Goal: Task Accomplishment & Management: Complete application form

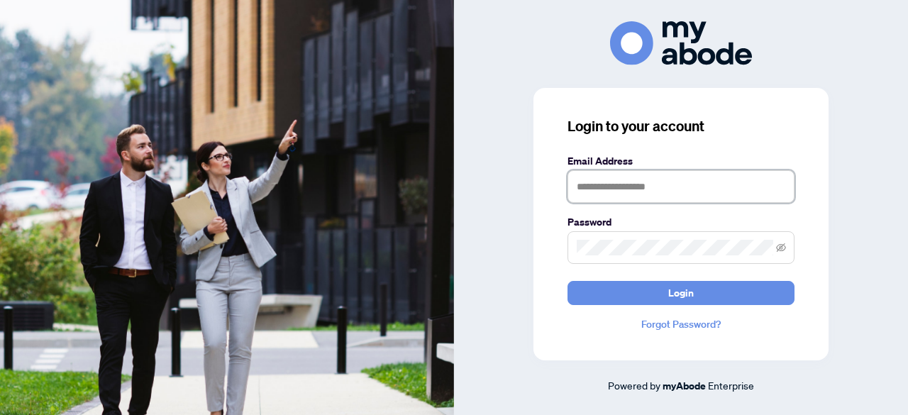
click at [640, 184] on input "text" at bounding box center [680, 186] width 227 height 33
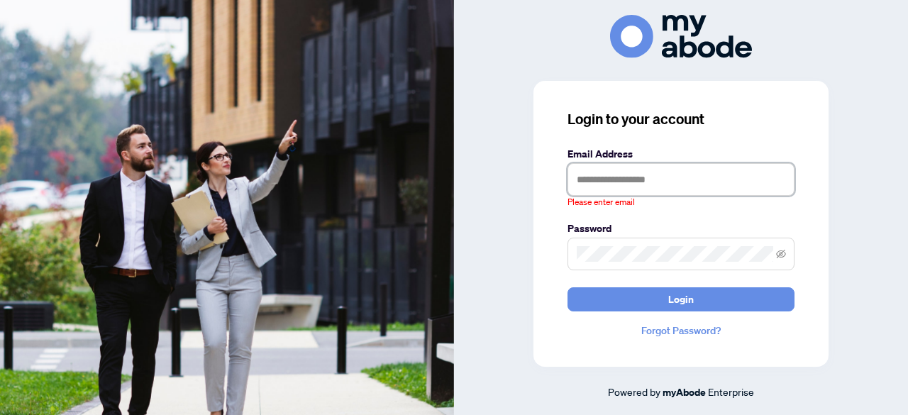
click at [599, 174] on input "text" at bounding box center [680, 179] width 227 height 33
type input "**********"
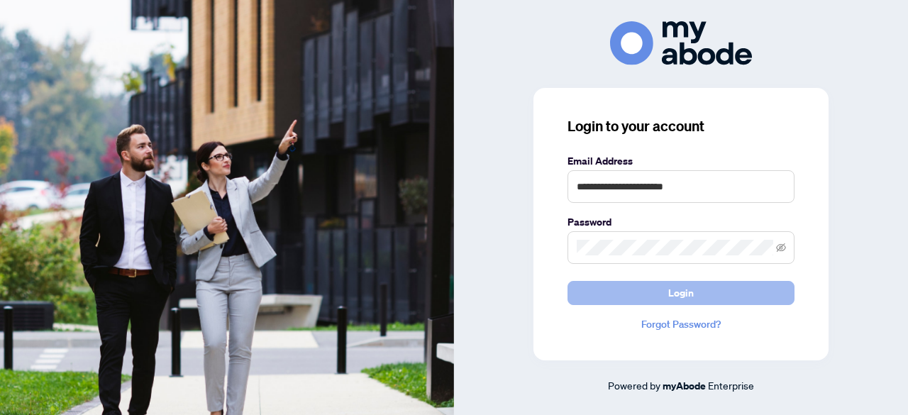
click at [713, 296] on button "Login" at bounding box center [680, 293] width 227 height 24
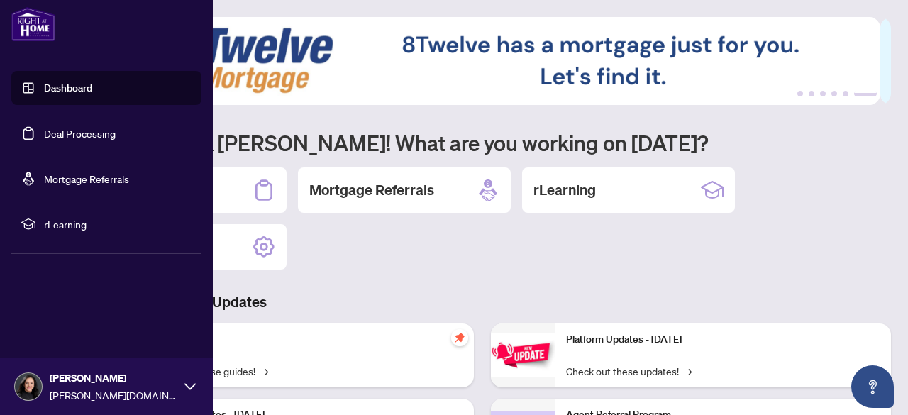
click at [95, 130] on link "Deal Processing" at bounding box center [80, 133] width 72 height 13
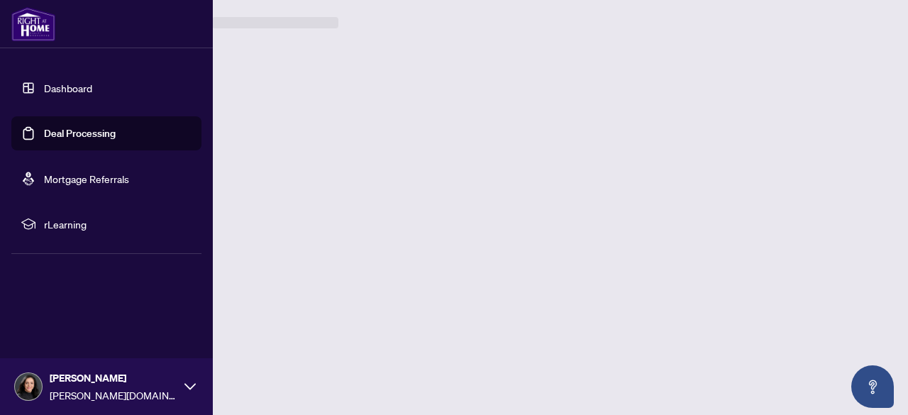
click at [95, 130] on link "Deal Processing" at bounding box center [80, 133] width 72 height 13
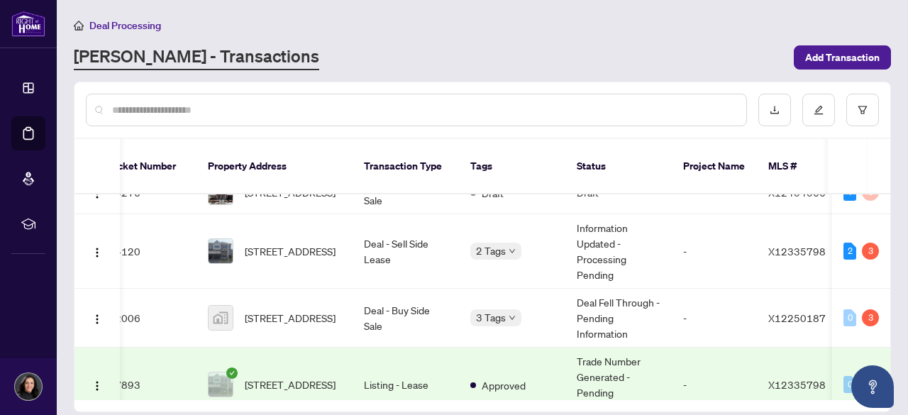
scroll to position [0, 23]
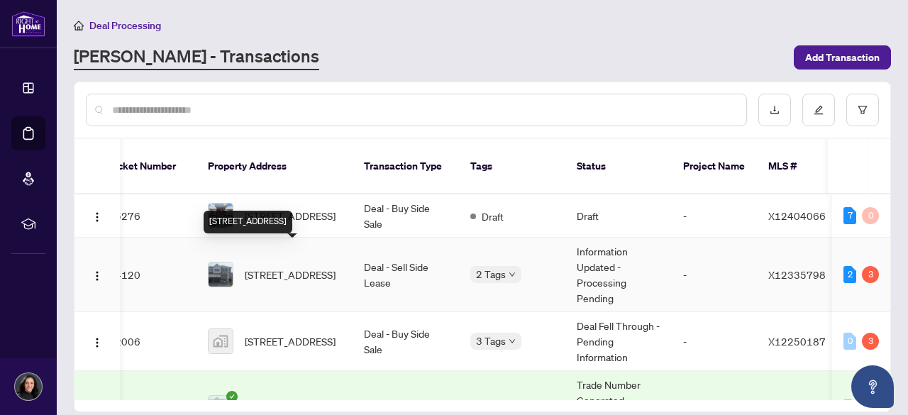
click at [301, 267] on span "[STREET_ADDRESS]" at bounding box center [290, 275] width 91 height 16
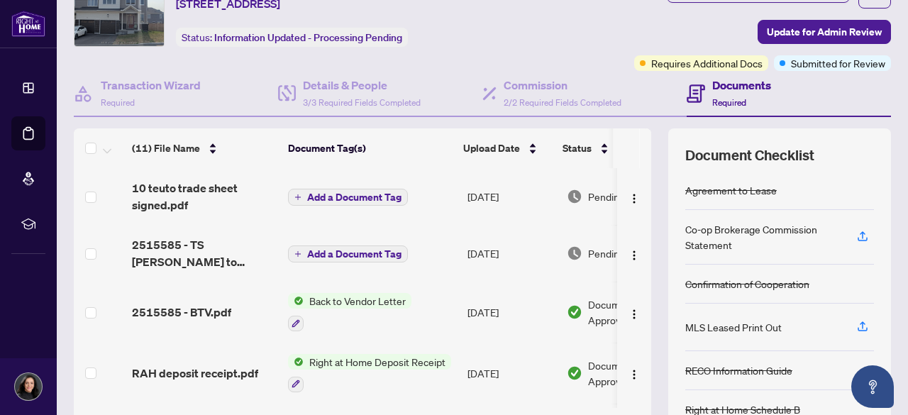
scroll to position [76, 0]
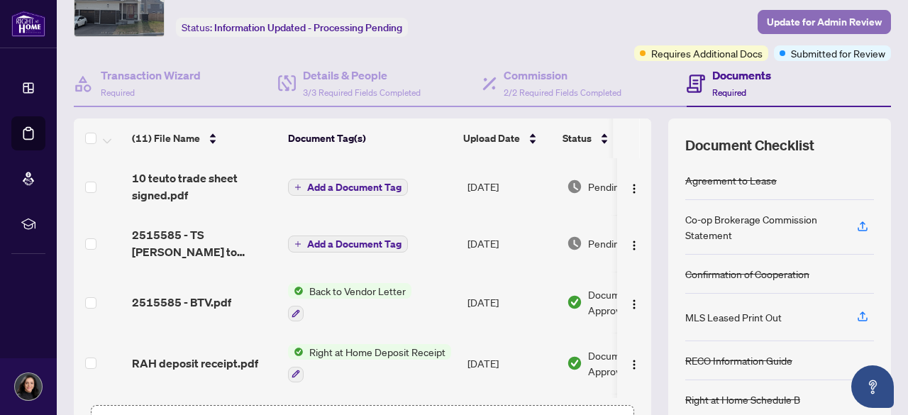
click at [782, 19] on span "Update for Admin Review" at bounding box center [824, 22] width 115 height 23
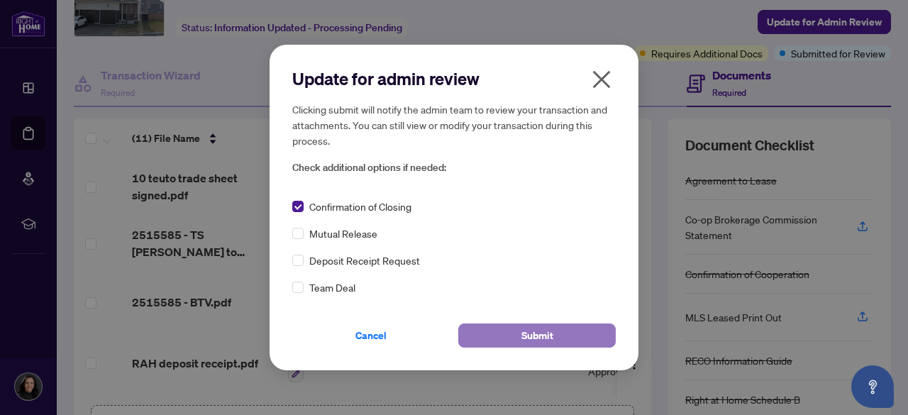
click at [545, 329] on span "Submit" at bounding box center [537, 335] width 32 height 23
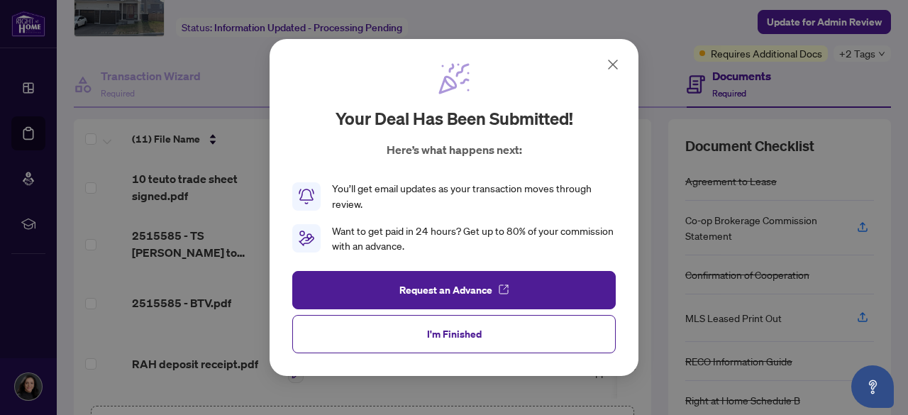
click at [611, 61] on icon at bounding box center [612, 64] width 17 height 17
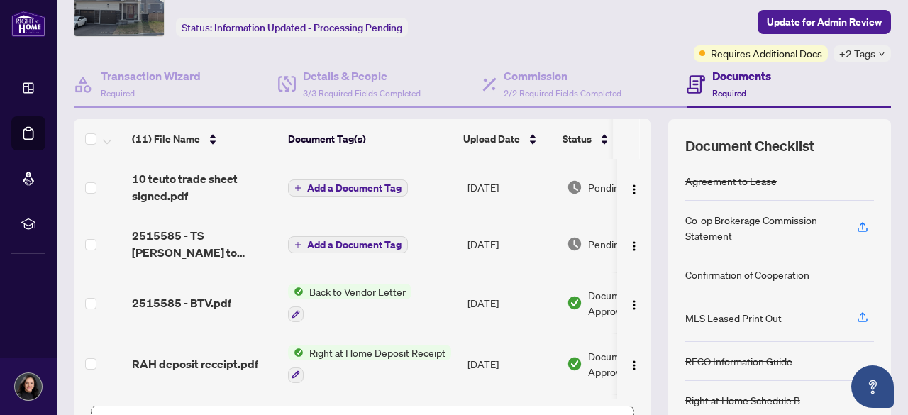
click at [611, 62] on div "Commission 2/2 Required Fields Completed" at bounding box center [584, 85] width 204 height 46
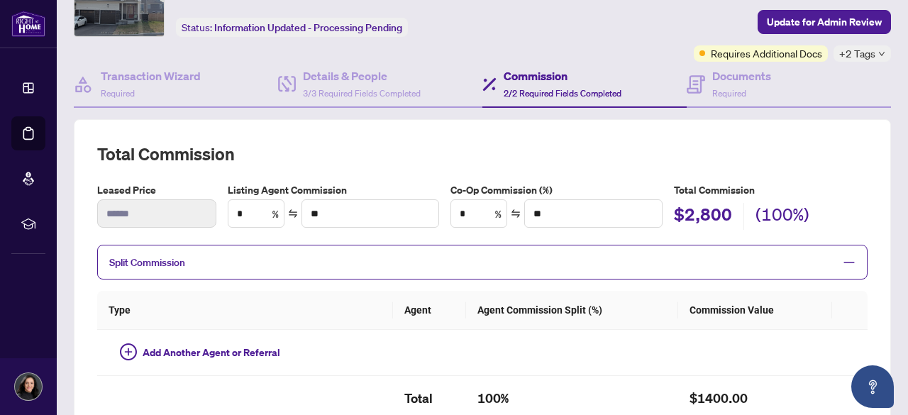
type input "**"
type input "******"
type input "**"
type input "******"
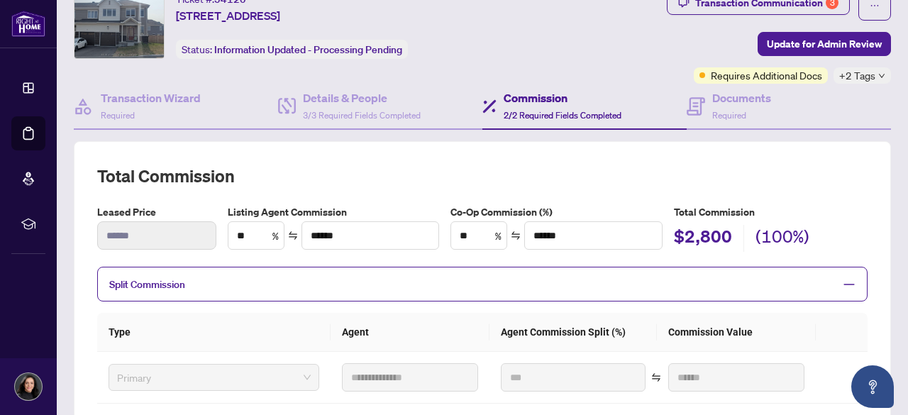
scroll to position [14, 0]
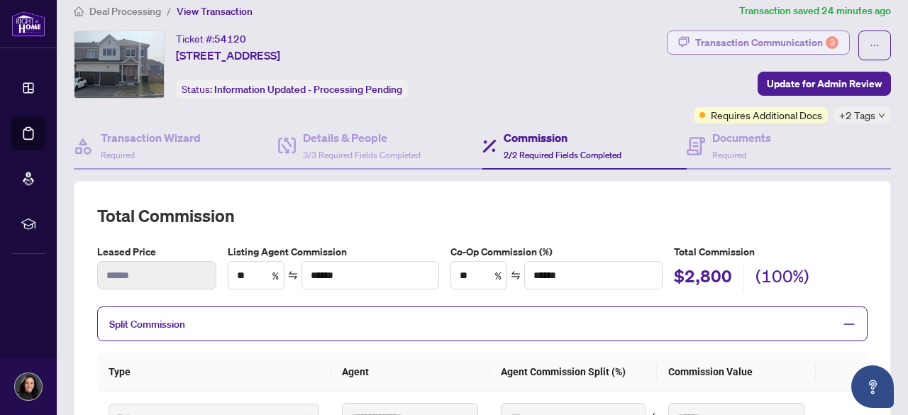
click at [788, 38] on div "Transaction Communication 3" at bounding box center [766, 42] width 143 height 23
type textarea "**********"
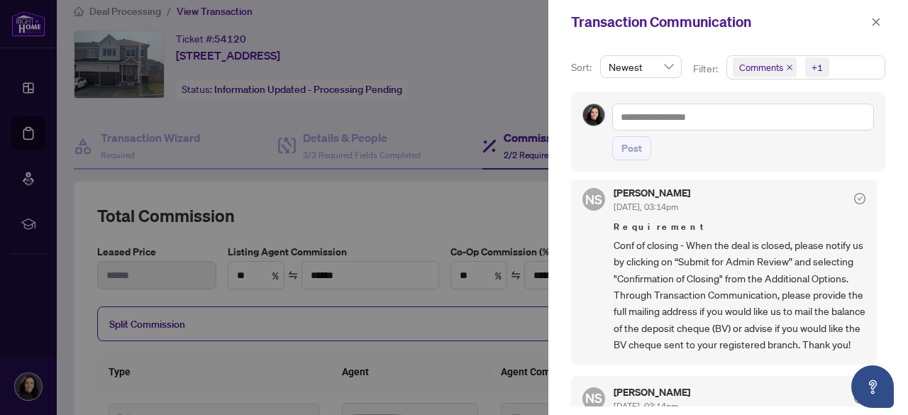
scroll to position [0, 0]
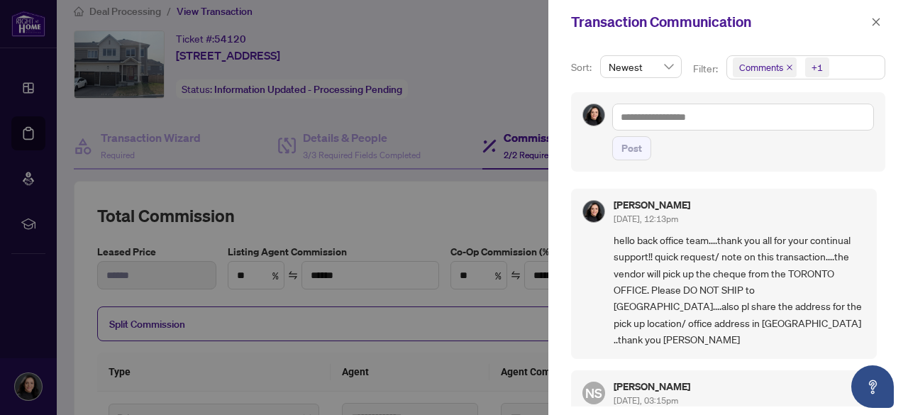
click at [862, 136] on div "Post" at bounding box center [743, 148] width 262 height 24
click at [225, 138] on div at bounding box center [454, 207] width 908 height 415
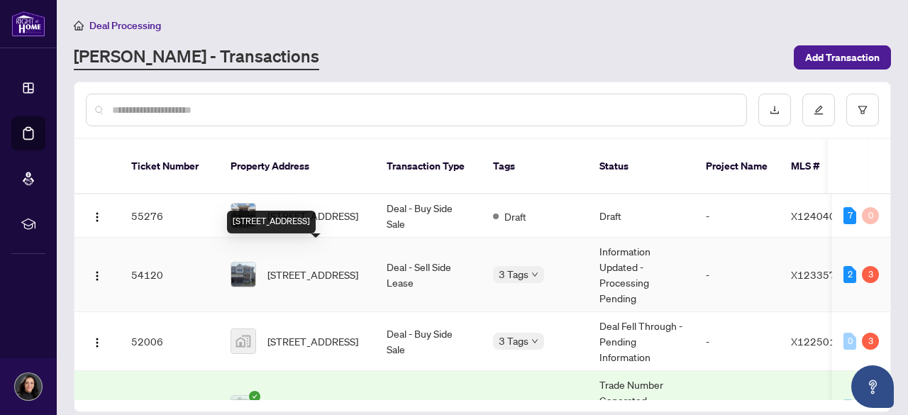
click at [315, 267] on span "[STREET_ADDRESS]" at bounding box center [312, 275] width 91 height 16
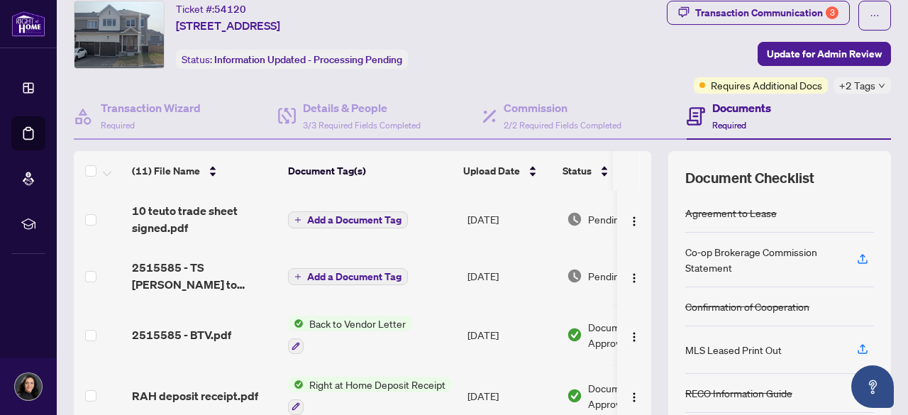
scroll to position [23, 0]
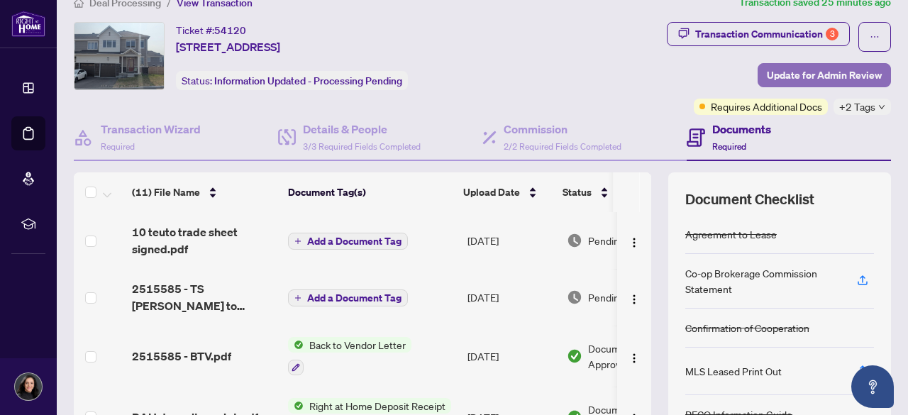
click at [794, 69] on span "Update for Admin Review" at bounding box center [824, 75] width 115 height 23
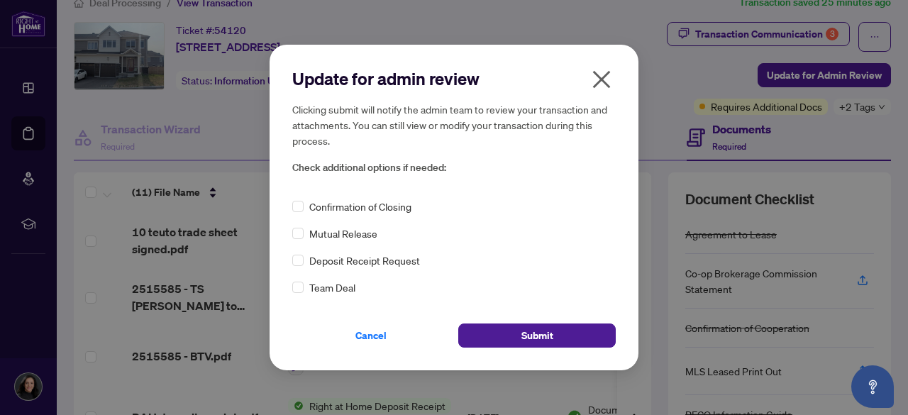
click at [301, 198] on div "Update for admin review Clicking submit will notify the admin team to review yo…" at bounding box center [453, 207] width 323 height 280
click at [527, 340] on span "Submit" at bounding box center [537, 335] width 32 height 23
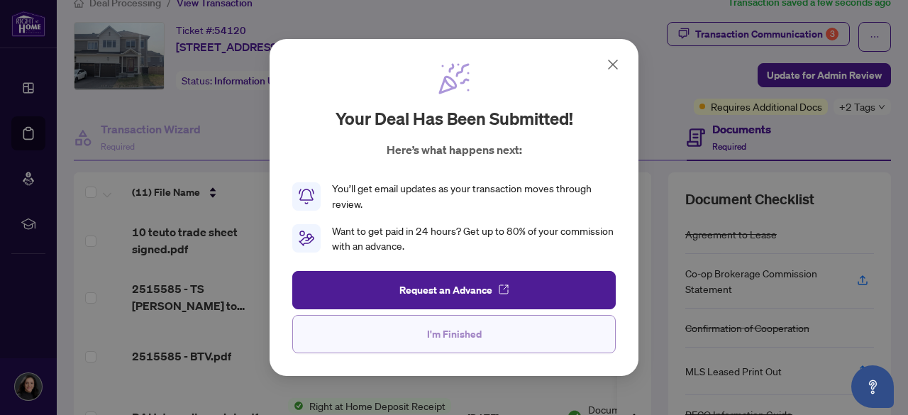
click at [505, 338] on button "I'm Finished" at bounding box center [453, 334] width 323 height 38
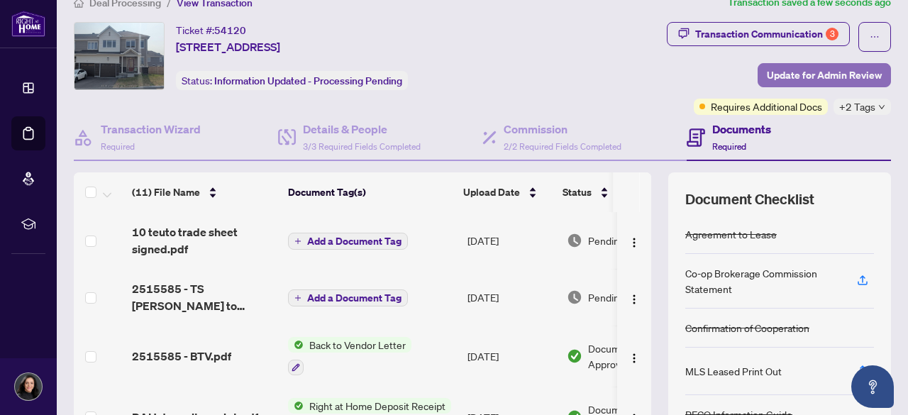
click at [824, 71] on span "Update for Admin Review" at bounding box center [824, 75] width 115 height 23
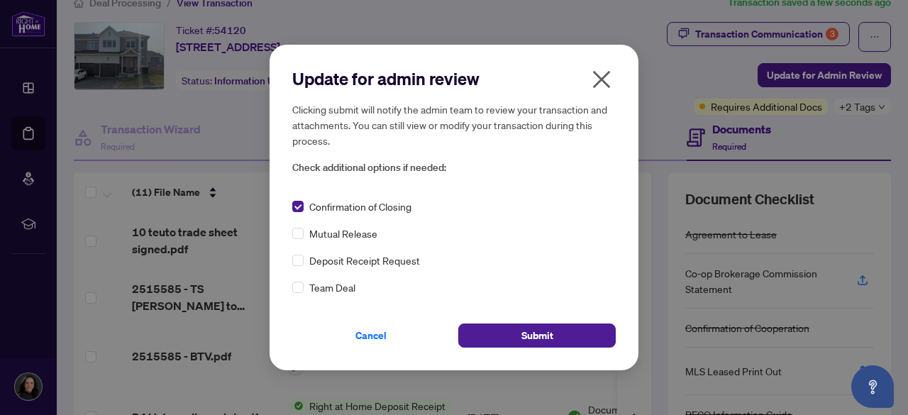
click at [469, 323] on div "Cancel Submit" at bounding box center [453, 326] width 323 height 41
click at [475, 331] on button "Submit" at bounding box center [536, 335] width 157 height 24
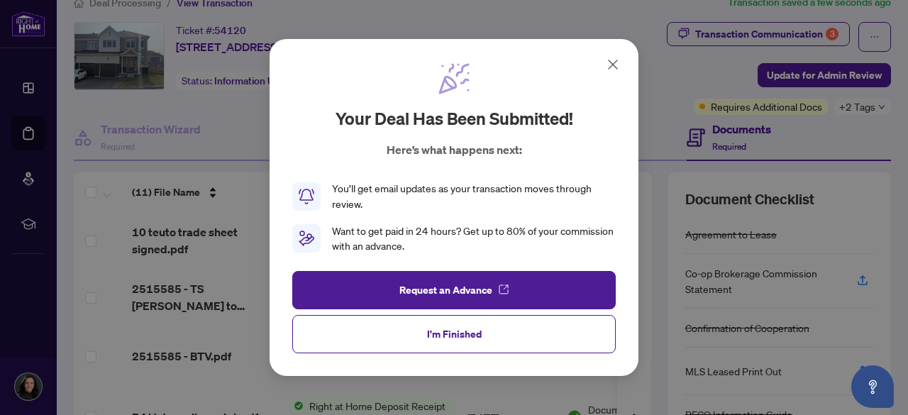
click at [608, 59] on icon at bounding box center [612, 64] width 17 height 17
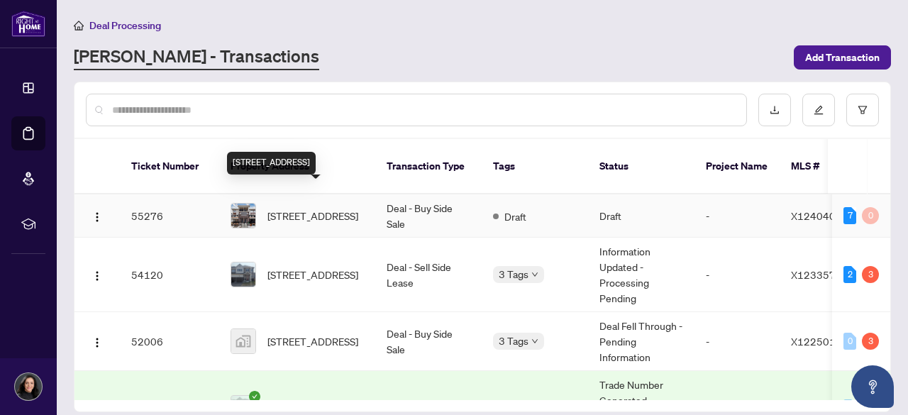
click at [328, 208] on span "[STREET_ADDRESS]" at bounding box center [312, 216] width 91 height 16
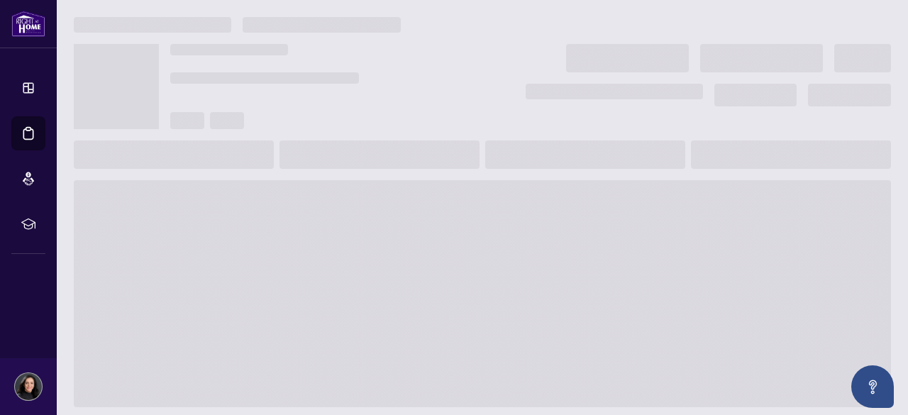
click at [328, 189] on span at bounding box center [482, 293] width 817 height 227
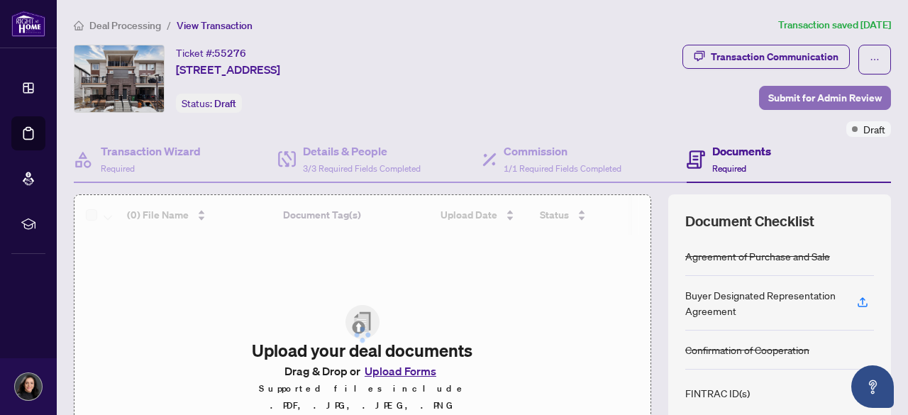
click at [815, 93] on span "Submit for Admin Review" at bounding box center [824, 98] width 113 height 23
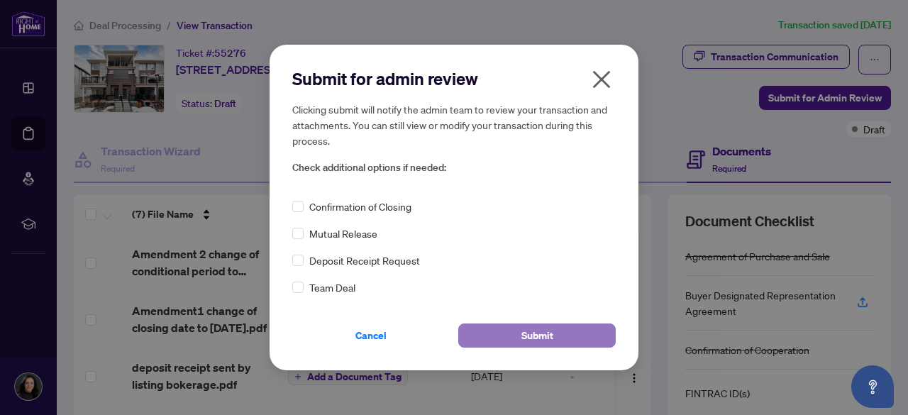
click at [515, 333] on button "Submit" at bounding box center [536, 335] width 157 height 24
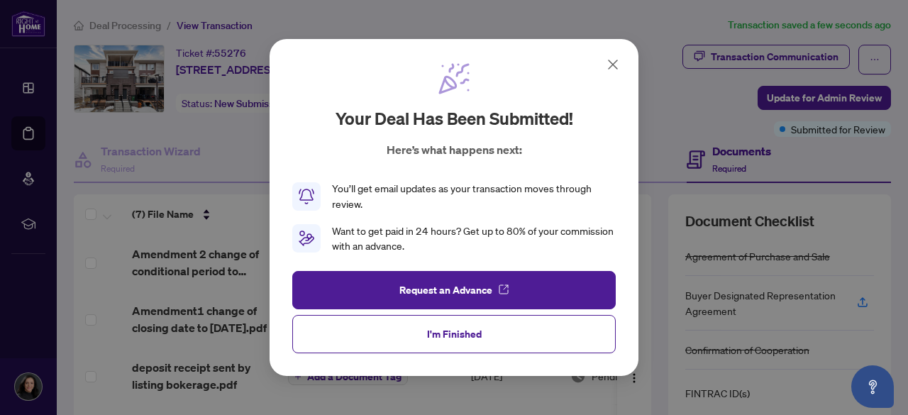
click at [613, 65] on icon at bounding box center [612, 64] width 9 height 9
